Goal: Find specific page/section: Find specific page/section

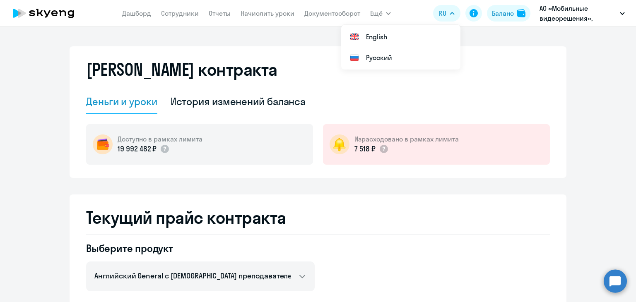
select select "english_adult_not_native_speaker"
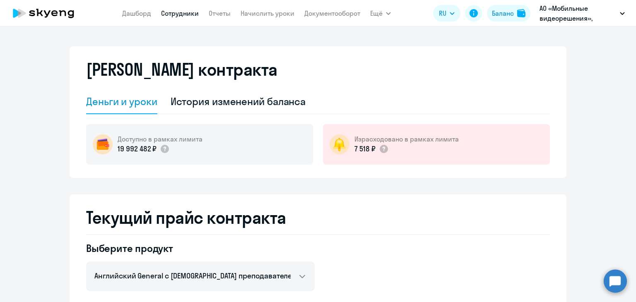
click at [172, 13] on link "Сотрудники" at bounding box center [180, 13] width 38 height 8
select select "30"
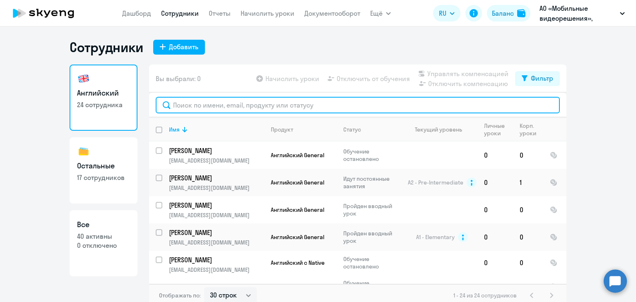
click at [287, 108] on input "text" at bounding box center [358, 105] width 404 height 17
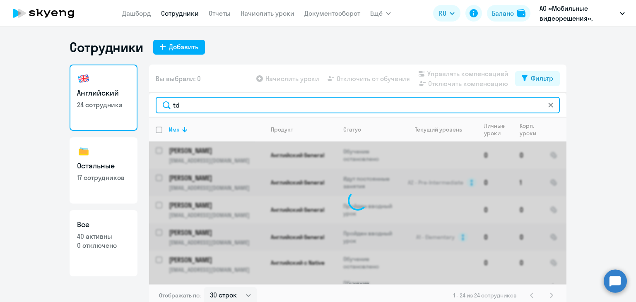
type input "t"
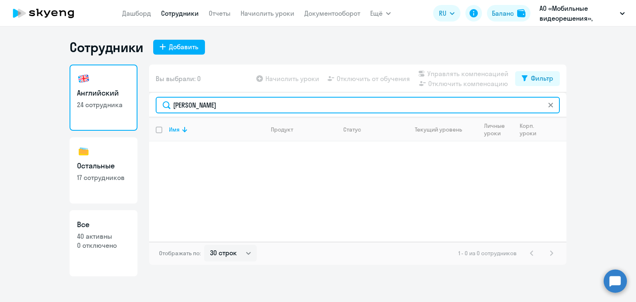
type input "[PERSON_NAME]"
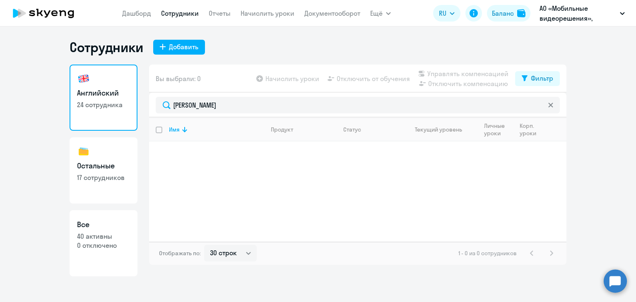
click at [113, 222] on h3 "Все" at bounding box center [103, 225] width 53 height 11
select select "30"
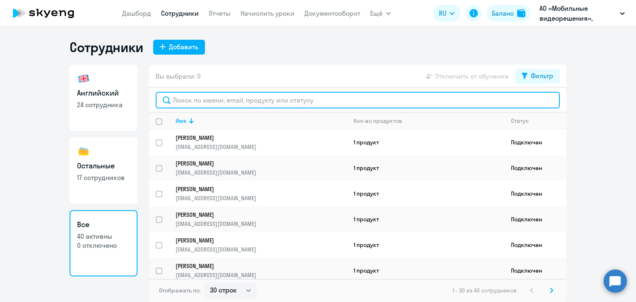
click at [242, 101] on input "text" at bounding box center [358, 100] width 404 height 17
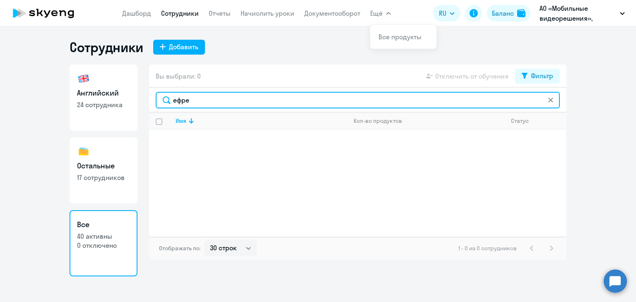
type input "ефре"
